Goal: Transaction & Acquisition: Download file/media

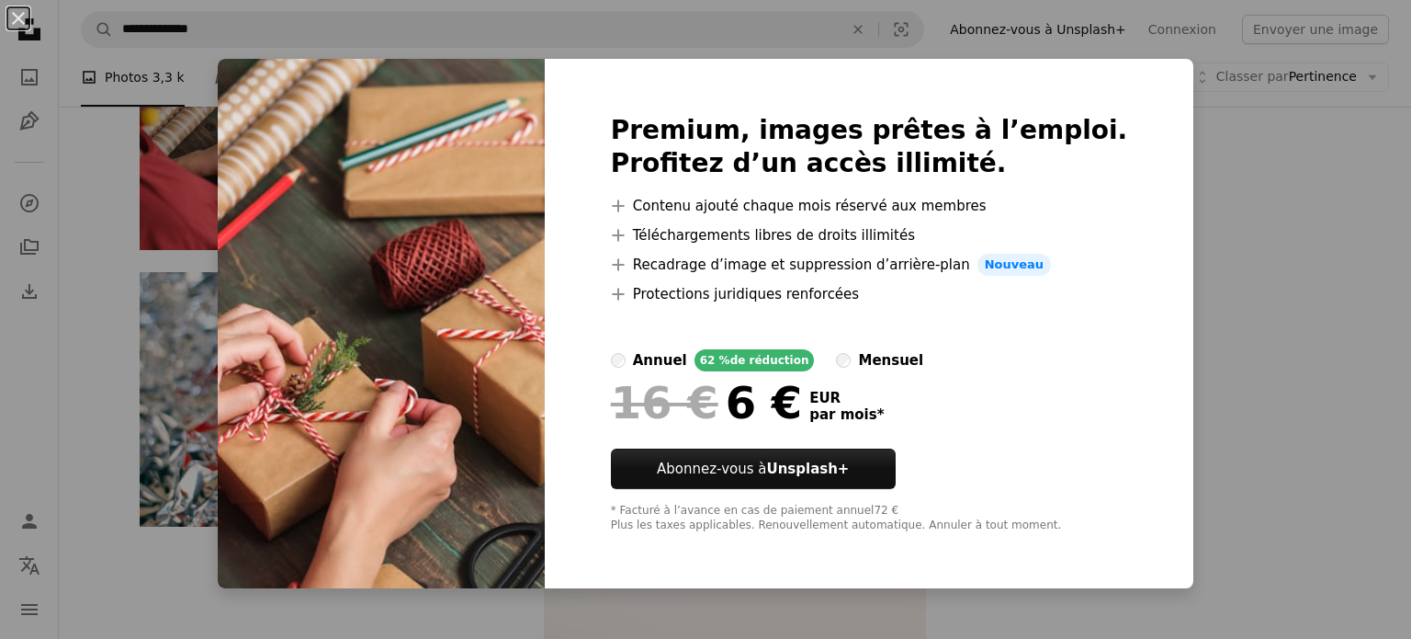
click at [1295, 334] on div "An X shape Premium, images prêtes à l’emploi. Profitez d’un accès illimité. A p…" at bounding box center [705, 319] width 1411 height 639
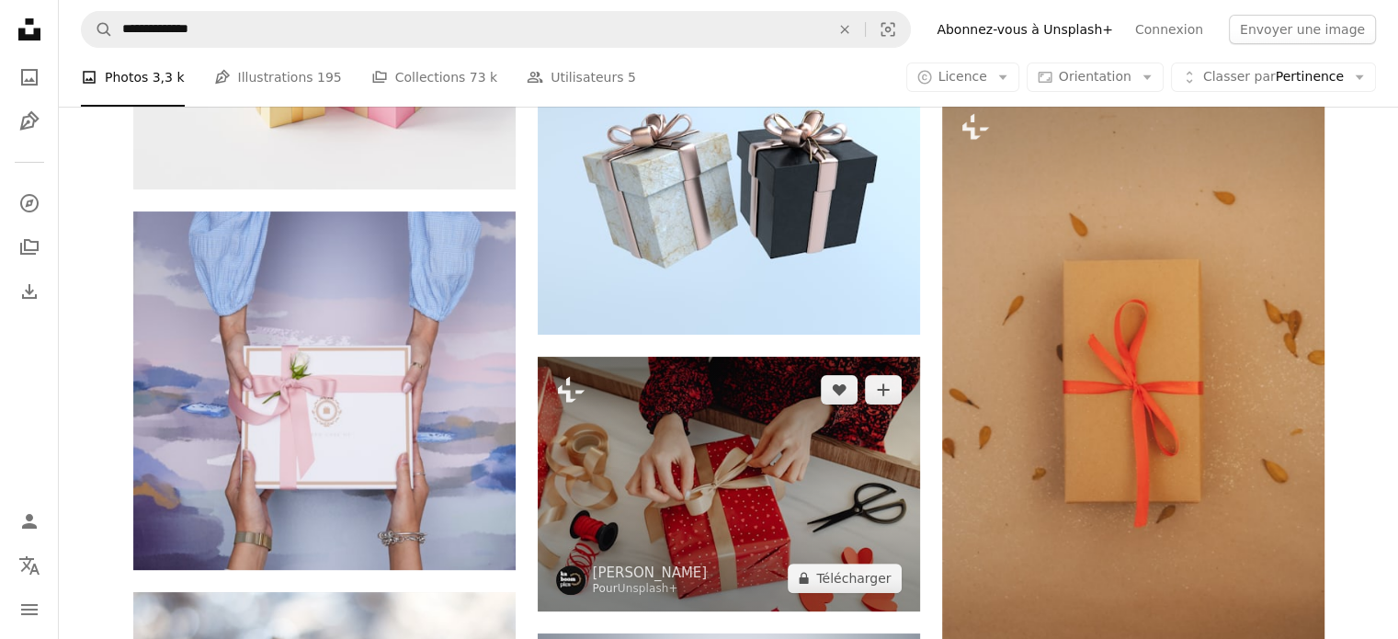
scroll to position [459, 0]
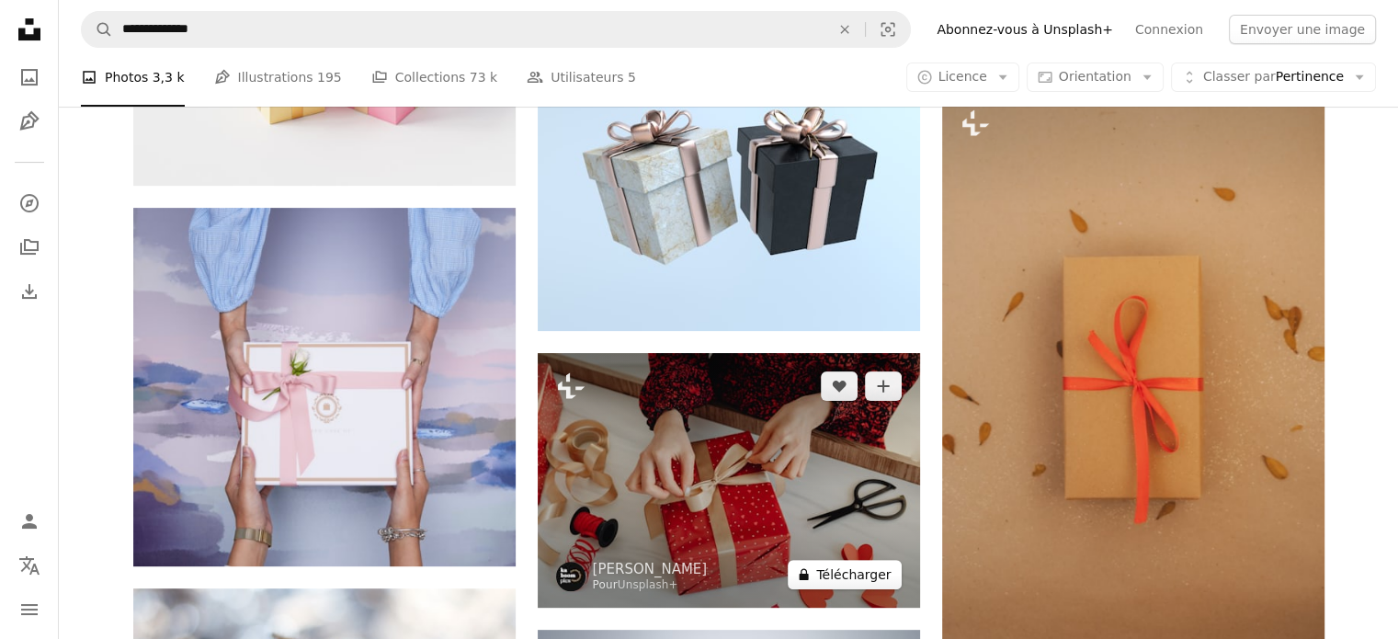
click at [873, 580] on button "A lock Télécharger" at bounding box center [843, 574] width 113 height 29
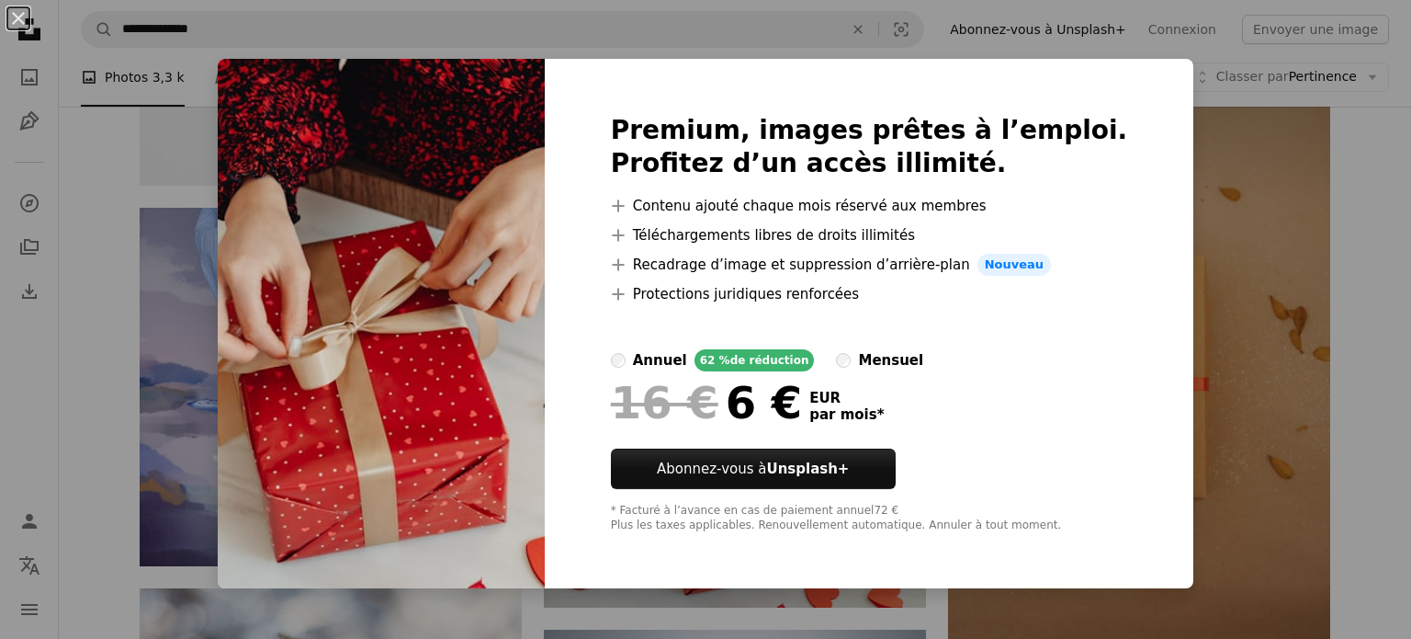
click at [1231, 205] on div "An X shape Premium, images prêtes à l’emploi. Profitez d’un accès illimité. A p…" at bounding box center [705, 319] width 1411 height 639
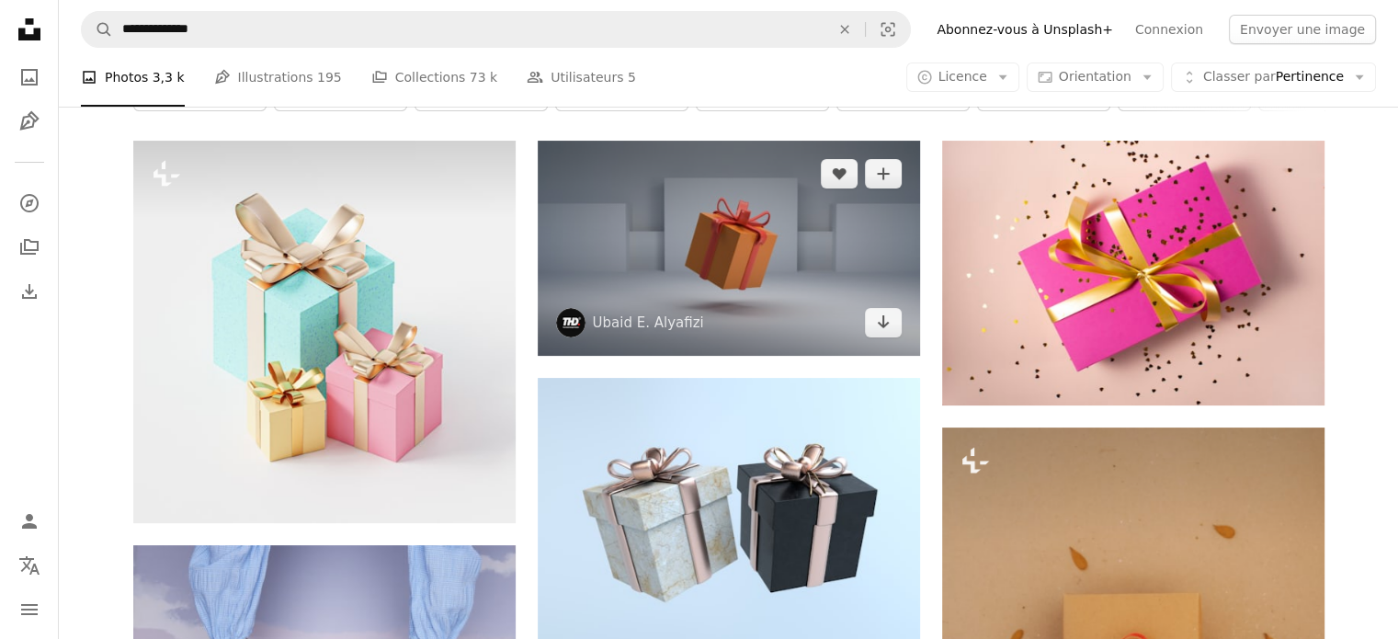
scroll to position [92, 0]
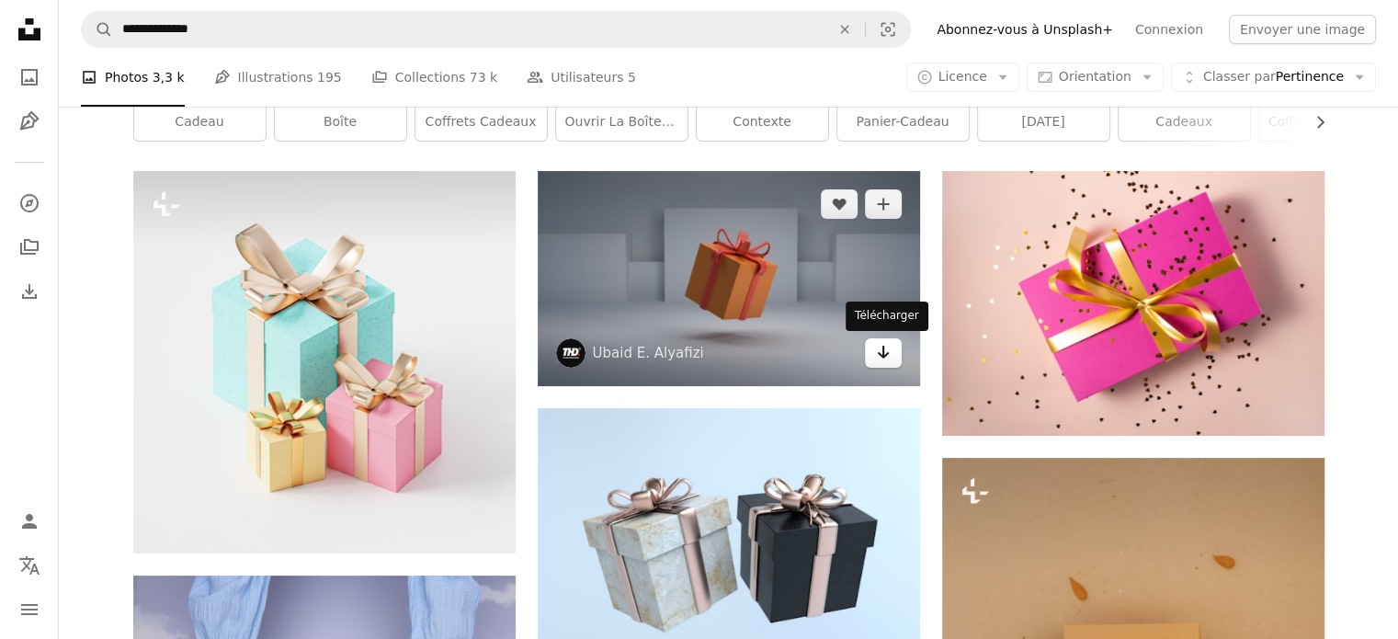
click at [888, 352] on icon "Arrow pointing down" at bounding box center [883, 352] width 15 height 22
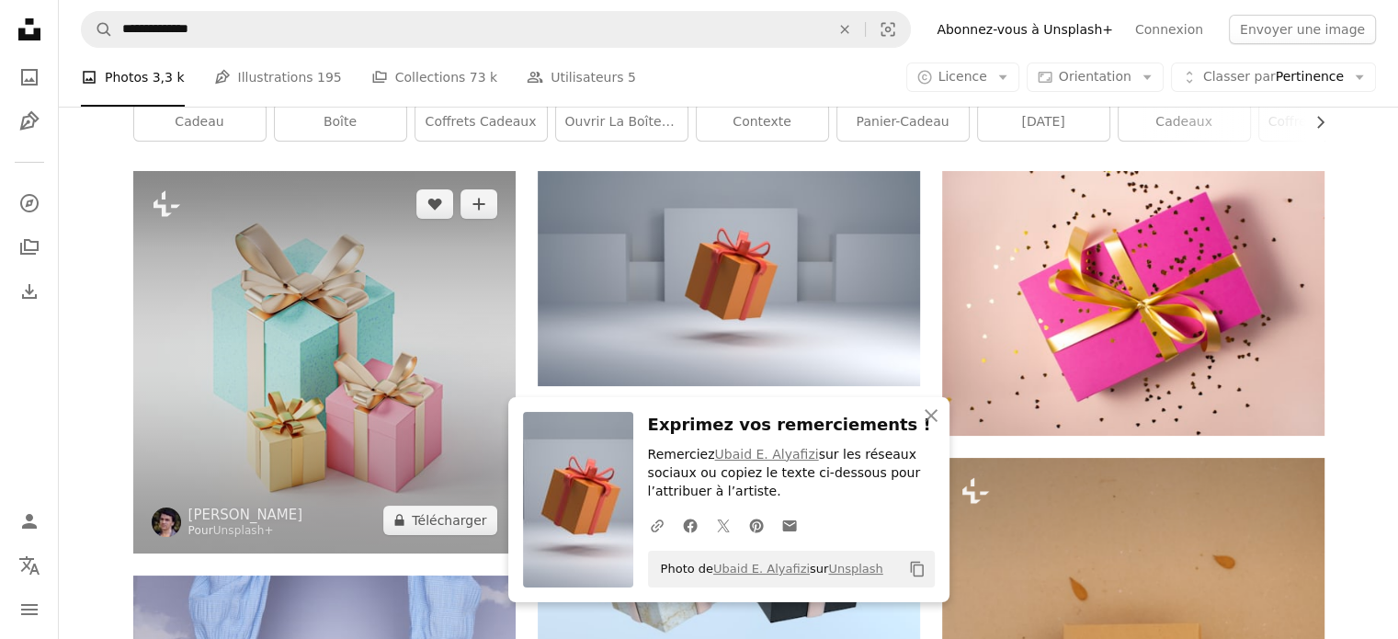
click at [469, 539] on img at bounding box center [324, 362] width 382 height 382
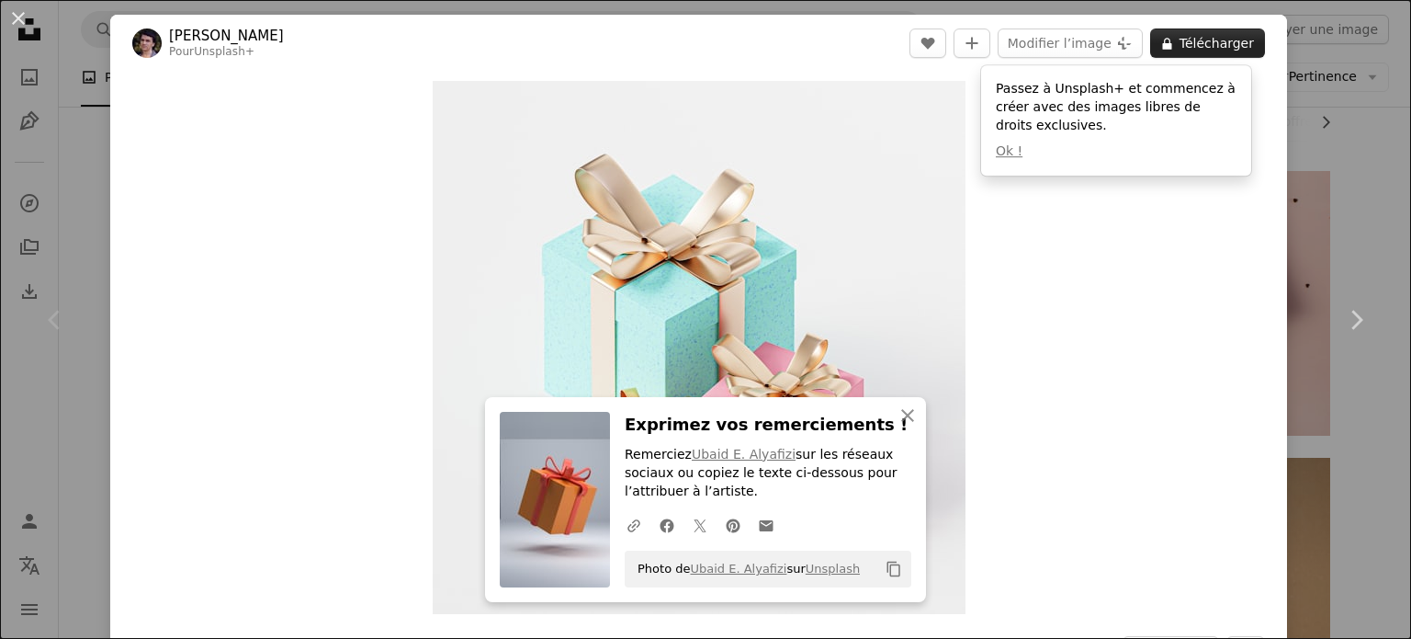
click at [1202, 51] on button "A lock Télécharger" at bounding box center [1207, 42] width 115 height 29
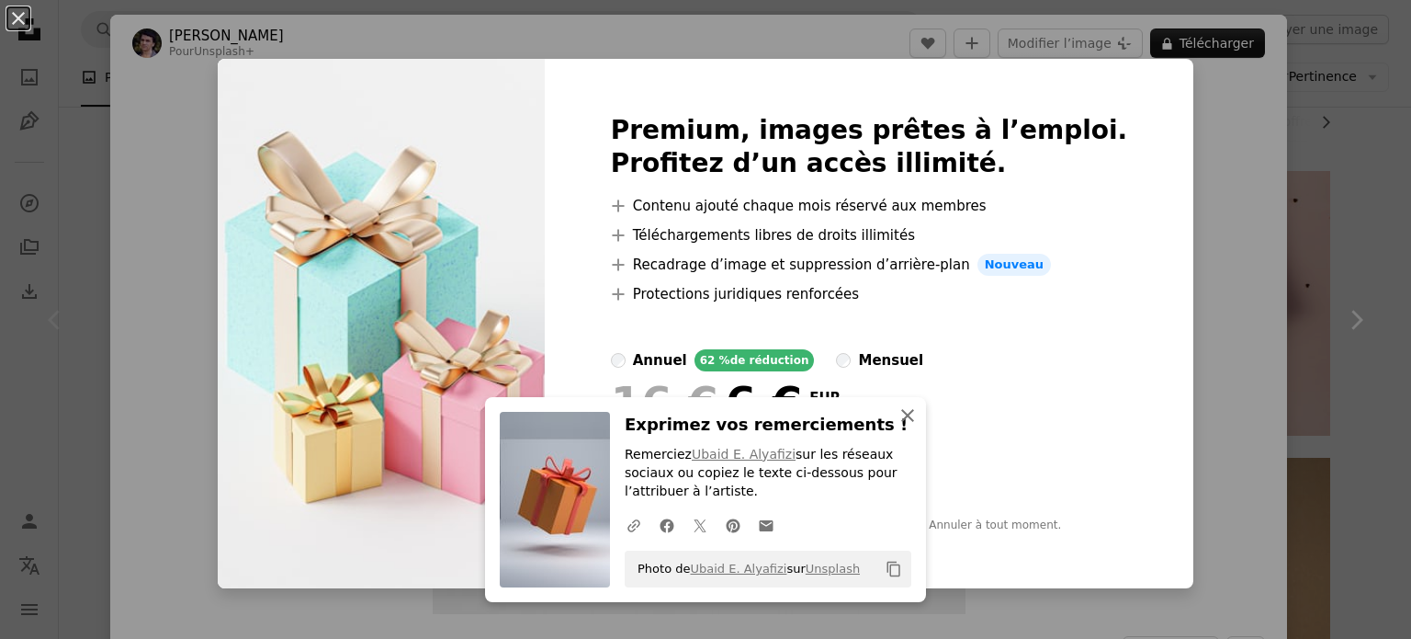
click at [900, 419] on icon "An X shape" at bounding box center [908, 415] width 22 height 22
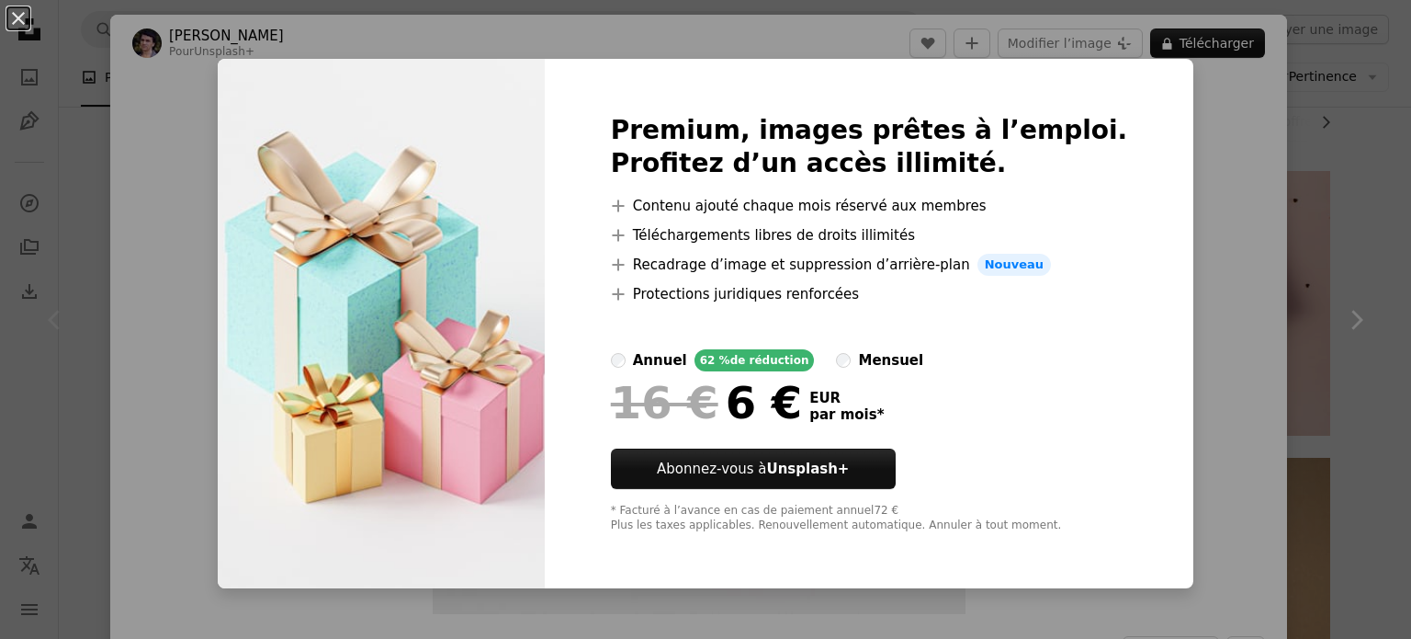
click at [1176, 123] on div "An X shape Premium, images prêtes à l’emploi. Profitez d’un accès illimité. A p…" at bounding box center [705, 319] width 1411 height 639
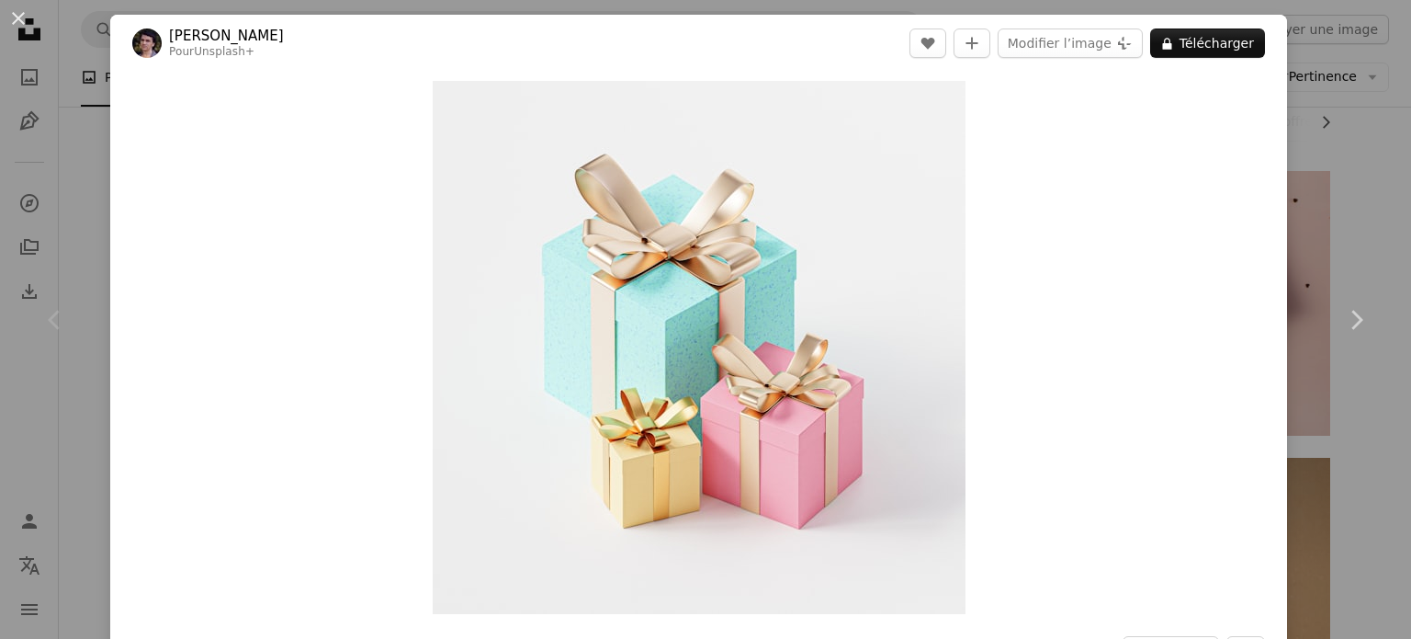
click at [1339, 139] on div "An X shape Chevron left Chevron right Rodion Kutsaiev Pour Unsplash+ A heart A …" at bounding box center [705, 319] width 1411 height 639
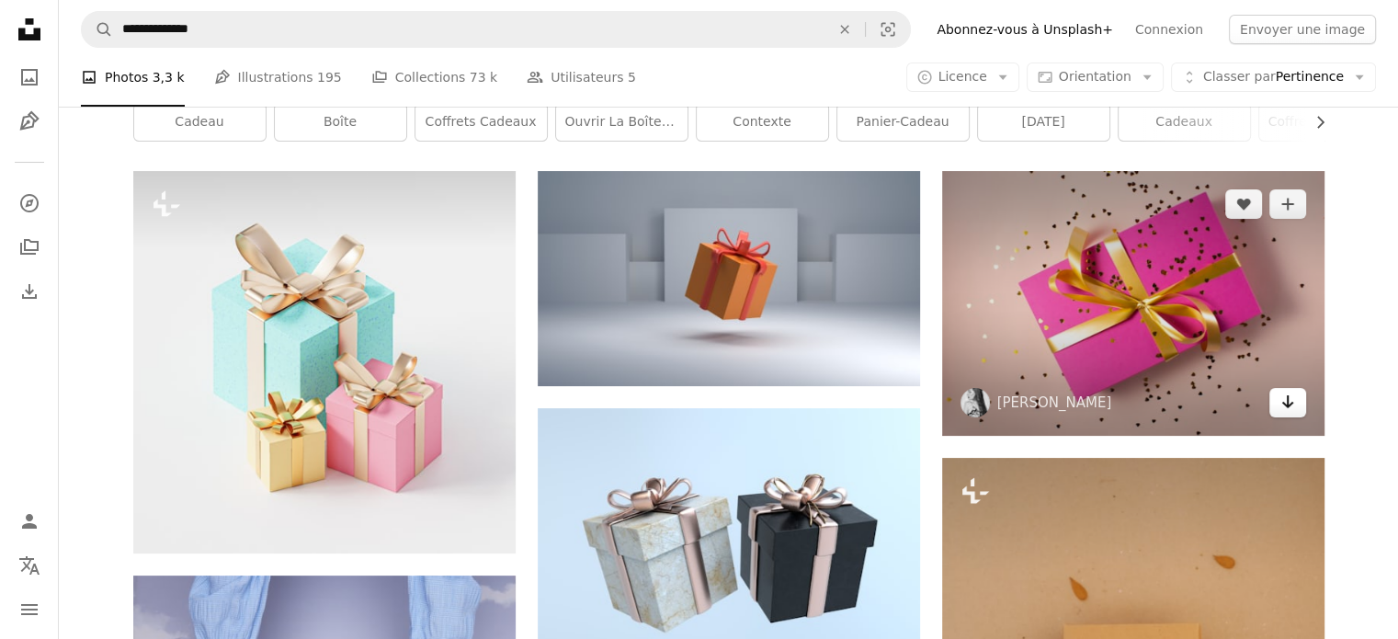
click at [1293, 409] on icon "Arrow pointing down" at bounding box center [1287, 402] width 15 height 22
